Goal: Task Accomplishment & Management: Manage account settings

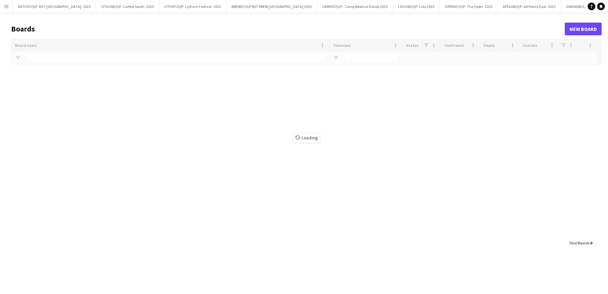
type input "***"
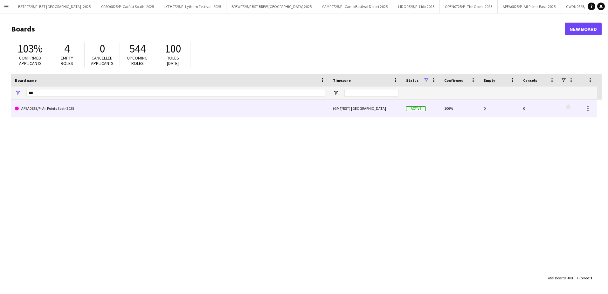
click at [51, 112] on link "APEA0825/P- All Points East- 2025" at bounding box center [170, 108] width 310 height 18
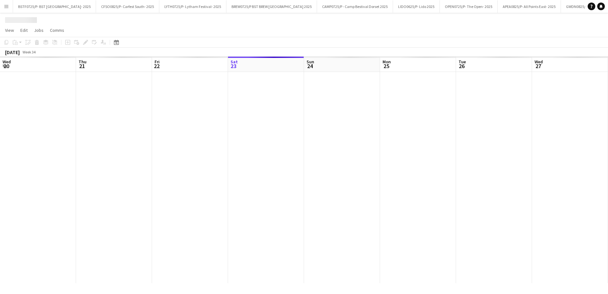
scroll to position [0, 152]
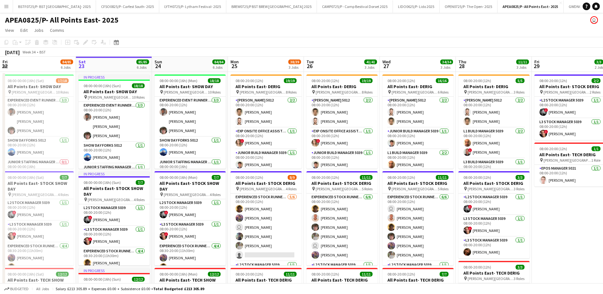
click at [7, 6] on app-icon "Menu" at bounding box center [6, 6] width 5 height 5
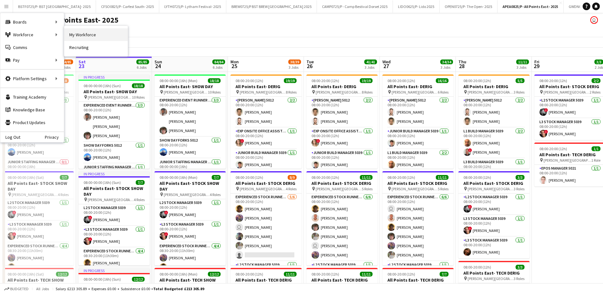
click at [84, 31] on link "My Workforce" at bounding box center [96, 34] width 64 height 13
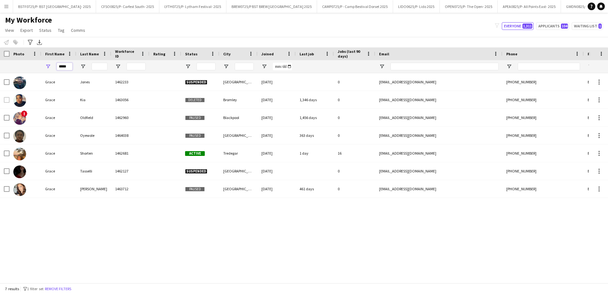
drag, startPoint x: 69, startPoint y: 66, endPoint x: 0, endPoint y: 60, distance: 69.5
click at [0, 60] on html "Menu Boards Boards Boards All jobs Status Workforce Workforce My Workforce Recr…" at bounding box center [304, 147] width 608 height 294
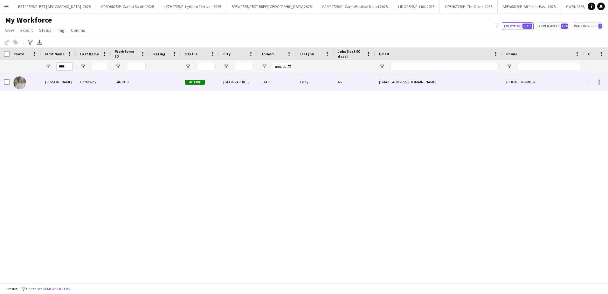
type input "****"
click at [51, 85] on div "[PERSON_NAME]" at bounding box center [58, 81] width 35 height 17
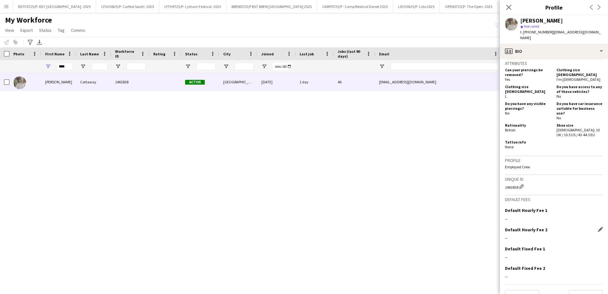
scroll to position [282, 0]
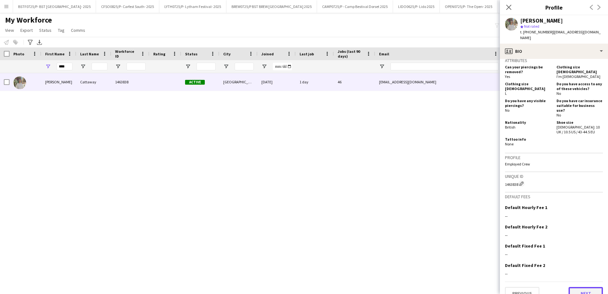
click at [596, 287] on button "Next" at bounding box center [585, 293] width 34 height 13
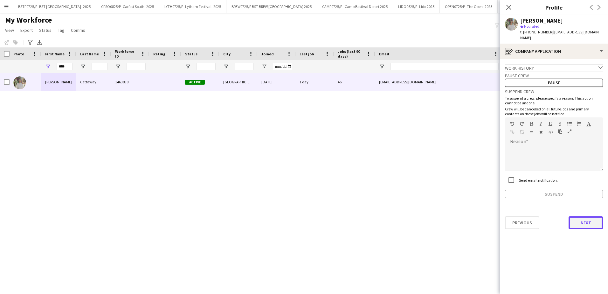
click at [580, 217] on button "Next" at bounding box center [585, 222] width 34 height 13
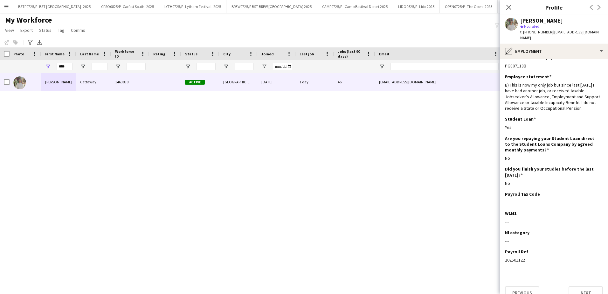
scroll to position [13, 0]
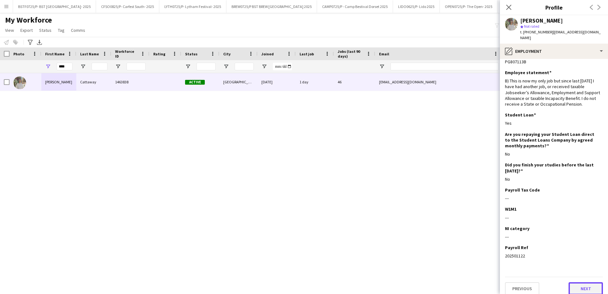
click at [580, 282] on button "Next" at bounding box center [585, 288] width 34 height 13
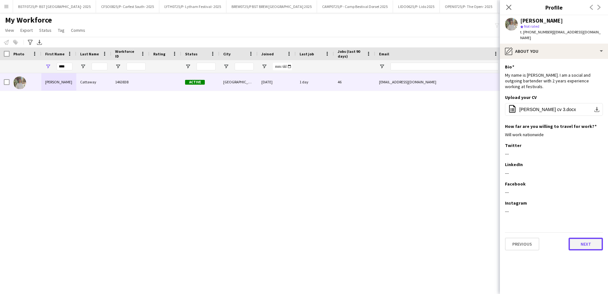
click at [581, 239] on button "Next" at bounding box center [585, 243] width 34 height 13
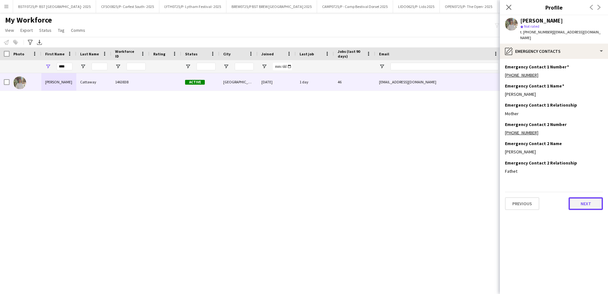
click at [581, 198] on button "Next" at bounding box center [585, 203] width 34 height 13
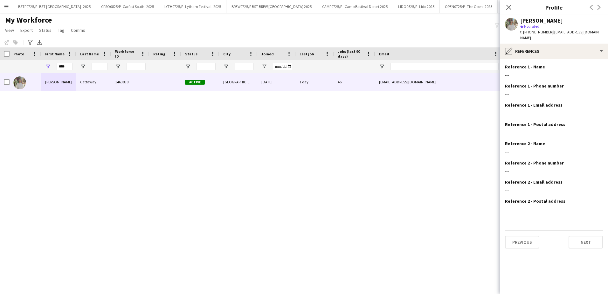
click at [583, 244] on app-section-data-types "Reference 1 - Name Edit this field --- Reference 1 - Phone number Edit this fie…" at bounding box center [554, 176] width 108 height 235
click at [581, 236] on button "Next" at bounding box center [585, 241] width 34 height 13
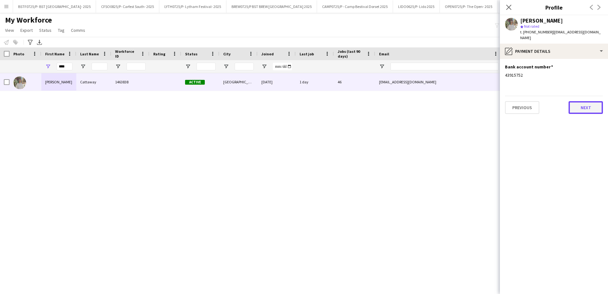
click at [591, 101] on button "Next" at bounding box center [585, 107] width 34 height 13
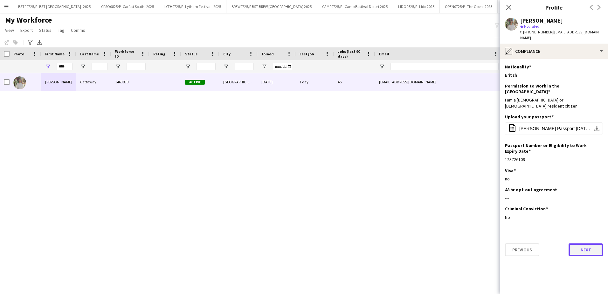
click at [577, 243] on button "Next" at bounding box center [585, 249] width 34 height 13
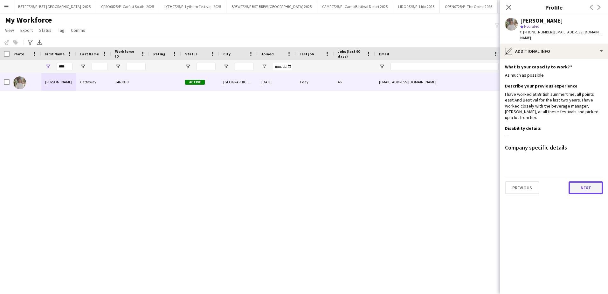
click at [588, 181] on button "Next" at bounding box center [585, 187] width 34 height 13
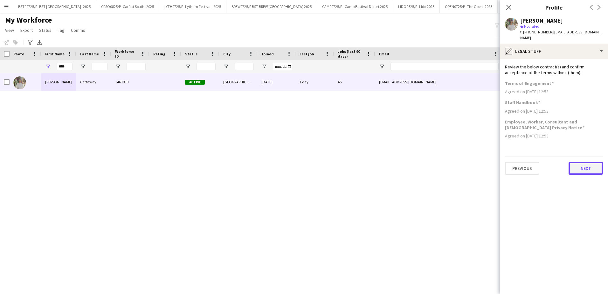
click at [588, 166] on button "Next" at bounding box center [585, 168] width 34 height 13
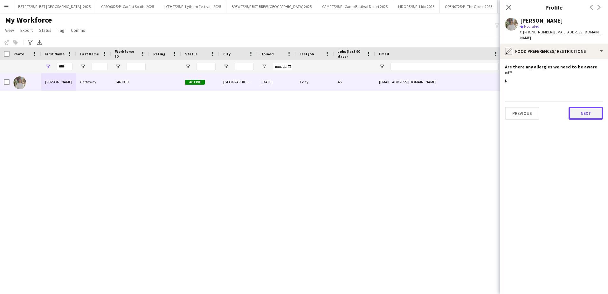
click at [583, 107] on button "Next" at bounding box center [585, 113] width 34 height 13
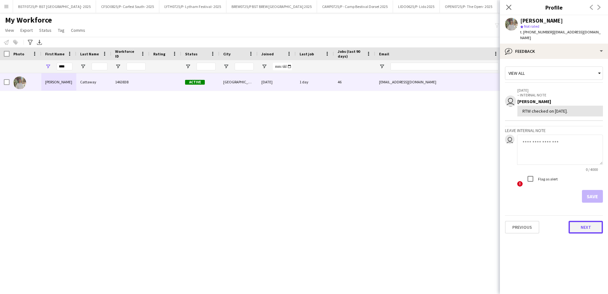
click at [582, 221] on button "Next" at bounding box center [585, 227] width 34 height 13
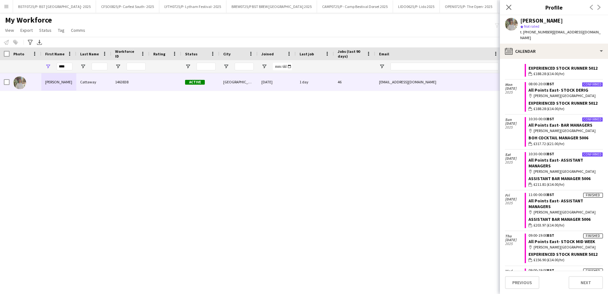
scroll to position [249, 0]
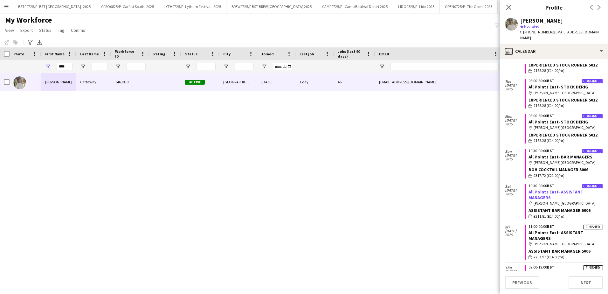
click at [563, 189] on link "All Points East- ASSISTANT MANAGERS" at bounding box center [555, 194] width 55 height 11
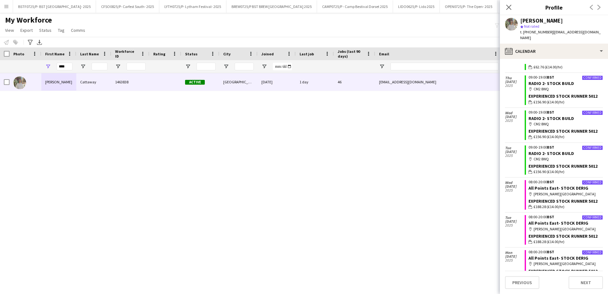
scroll to position [0, 0]
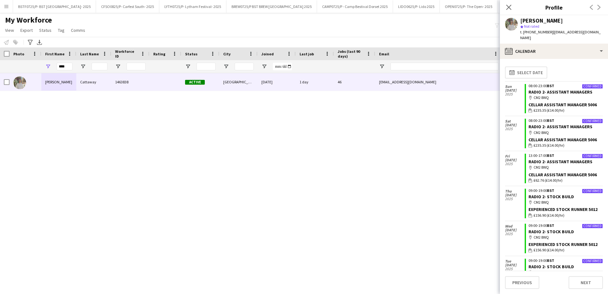
click at [445, 181] on div "[PERSON_NAME] 1463838 Active [GEOGRAPHIC_DATA] [DATE] 1 day 46 [EMAIL_ADDRESS][…" at bounding box center [294, 175] width 589 height 205
click at [445, 179] on div "[PERSON_NAME] 1463838 Active [GEOGRAPHIC_DATA] [DATE] 1 day 46 [EMAIL_ADDRESS][…" at bounding box center [294, 175] width 589 height 205
click at [509, 7] on icon "Close pop-in" at bounding box center [508, 7] width 6 height 6
